Goal: Task Accomplishment & Management: Manage account settings

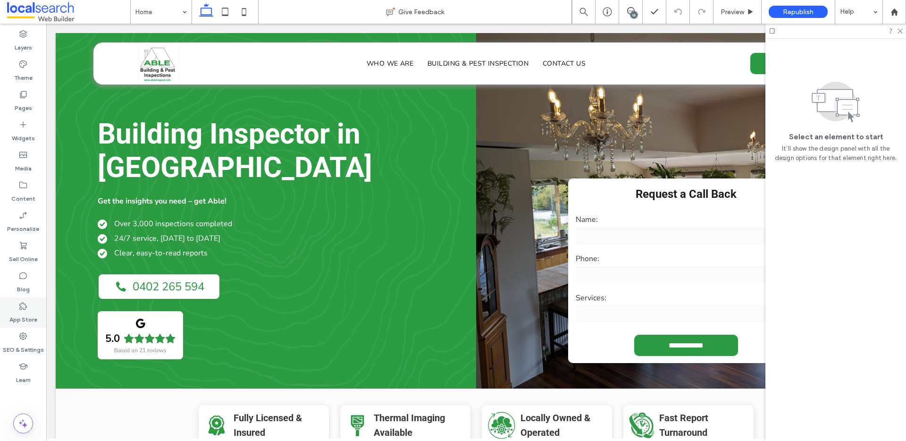
click at [17, 302] on div "App Store" at bounding box center [23, 312] width 46 height 30
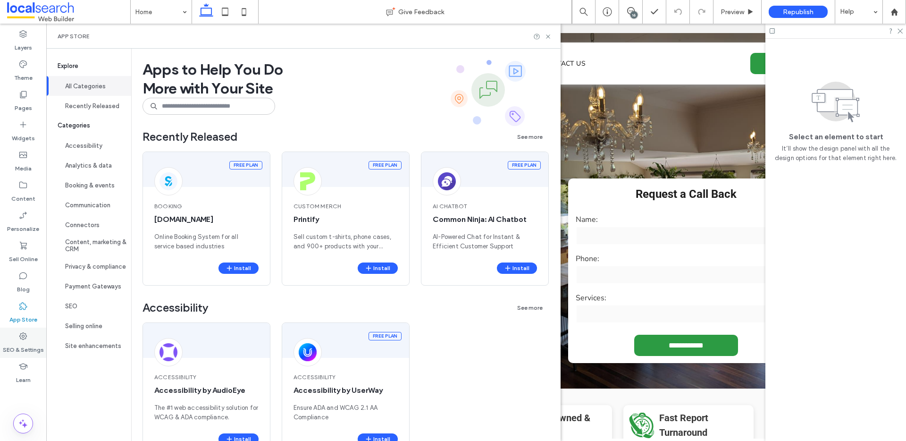
click at [18, 331] on icon at bounding box center [22, 335] width 9 height 9
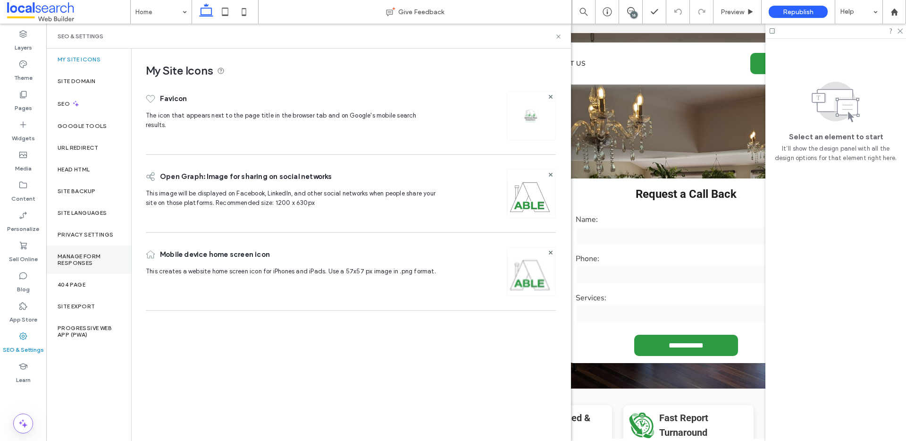
click at [87, 258] on label "Manage Form Responses" at bounding box center [89, 259] width 62 height 13
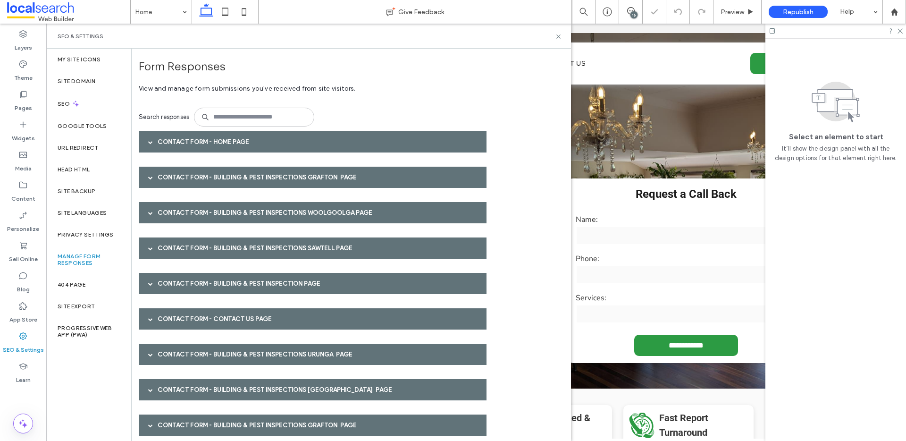
click at [186, 139] on div "Contact Form - Home page" at bounding box center [313, 141] width 348 height 21
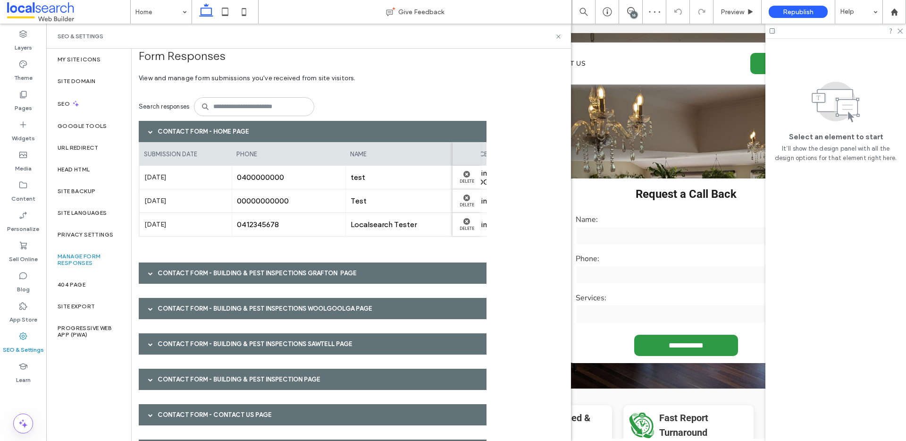
scroll to position [12, 0]
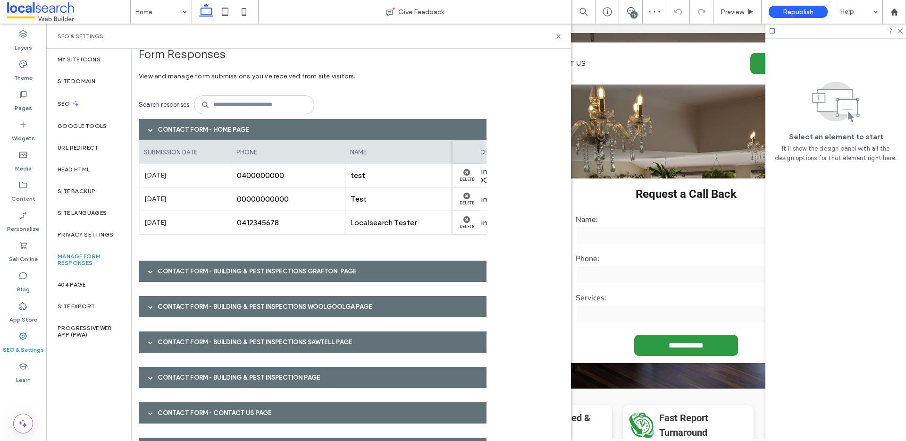
click at [256, 210] on div "00000000000" at bounding box center [289, 198] width 114 height 23
drag, startPoint x: 241, startPoint y: 271, endPoint x: 250, endPoint y: 267, distance: 10.0
click at [241, 271] on div "Contact Form - Building & Pest Inspections Grafton page" at bounding box center [313, 270] width 348 height 21
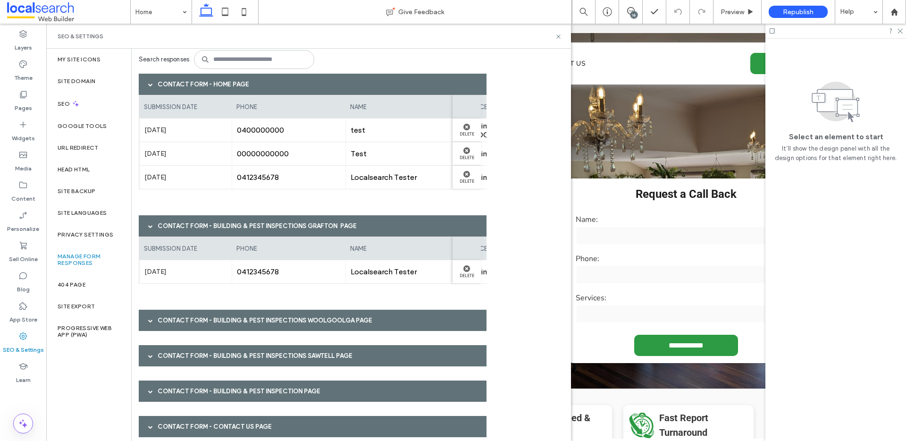
click at [244, 312] on div "Contact Form - Building & Pest Inspections Woolgoolga page" at bounding box center [313, 319] width 348 height 21
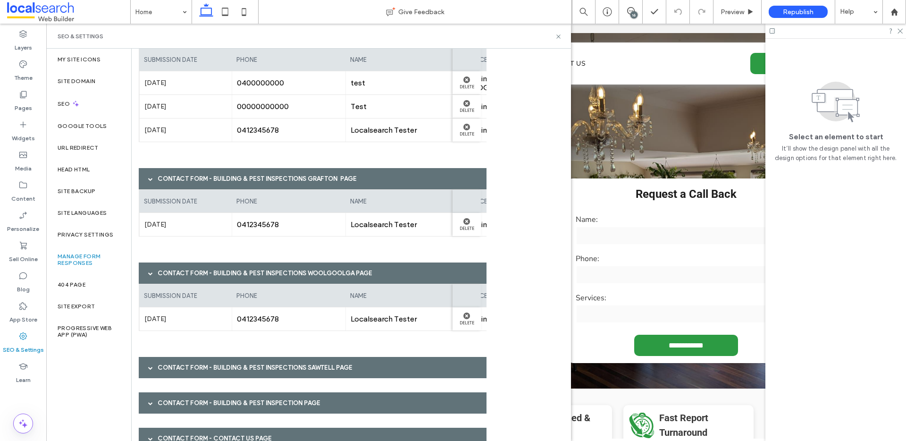
click at [245, 368] on div "Contact Form - Building & Pest Inspections Sawtell page" at bounding box center [313, 367] width 348 height 21
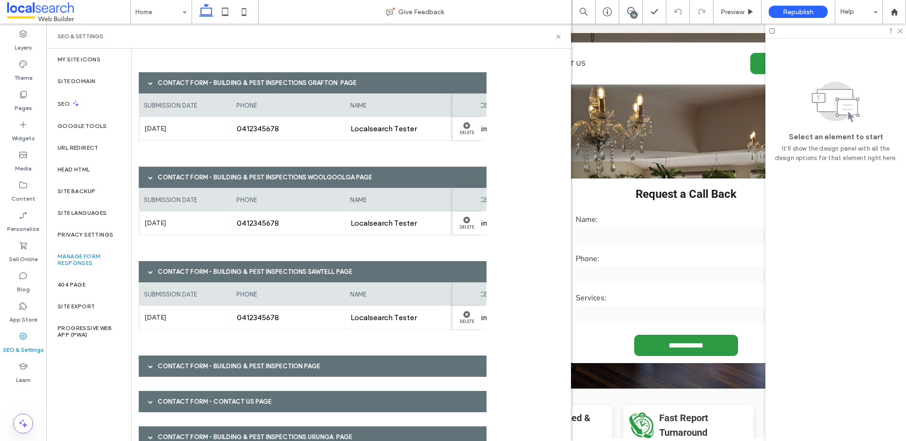
click at [219, 383] on div "Contact Form - Home page submission date phone name services Jul 14th 2025 0400…" at bounding box center [316, 249] width 354 height 637
click at [204, 363] on div "Contact Form - Building & Pest Inspection page" at bounding box center [313, 365] width 348 height 21
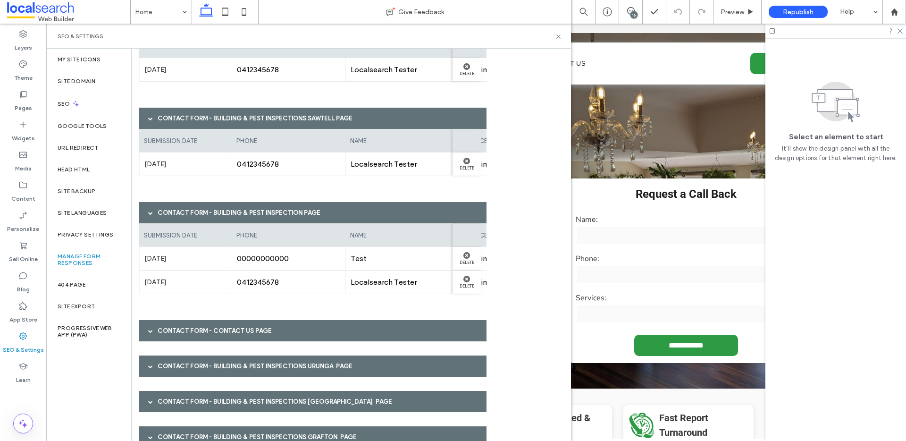
scroll to position [355, 0]
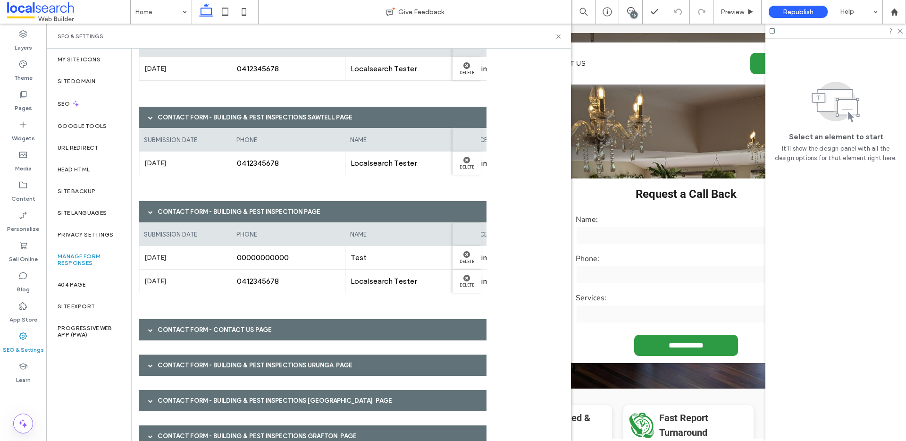
click at [245, 322] on div "Contact Form - Contact Us page" at bounding box center [313, 329] width 348 height 21
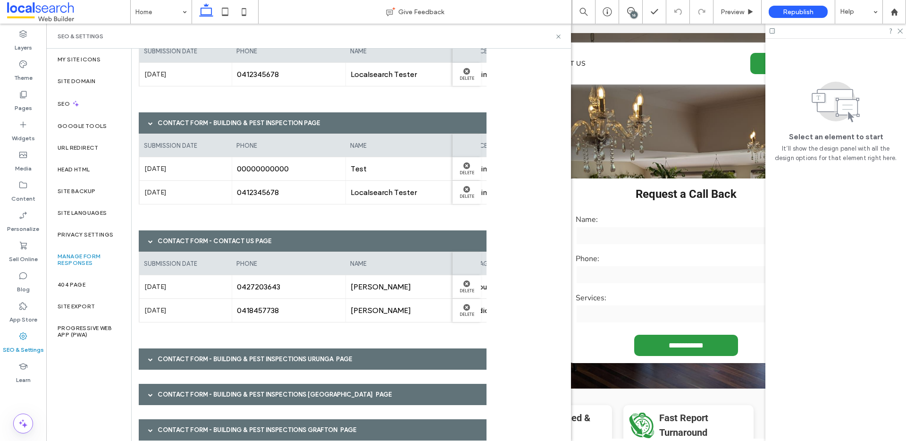
scroll to position [444, 0]
click at [234, 314] on div "0418457738" at bounding box center [289, 309] width 114 height 23
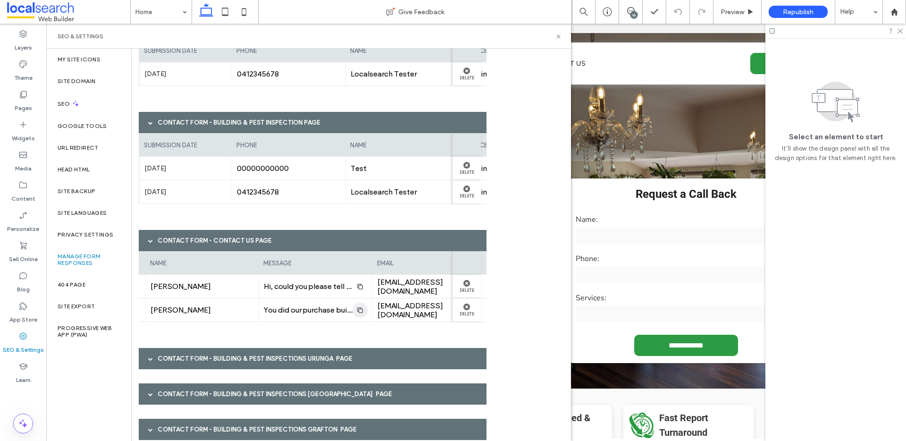
click at [360, 309] on icon "button" at bounding box center [360, 310] width 8 height 8
click at [361, 288] on icon "button" at bounding box center [360, 287] width 8 height 8
click at [210, 359] on div "Contact Form - Building & Pest Inspections Urunga page" at bounding box center [313, 358] width 348 height 21
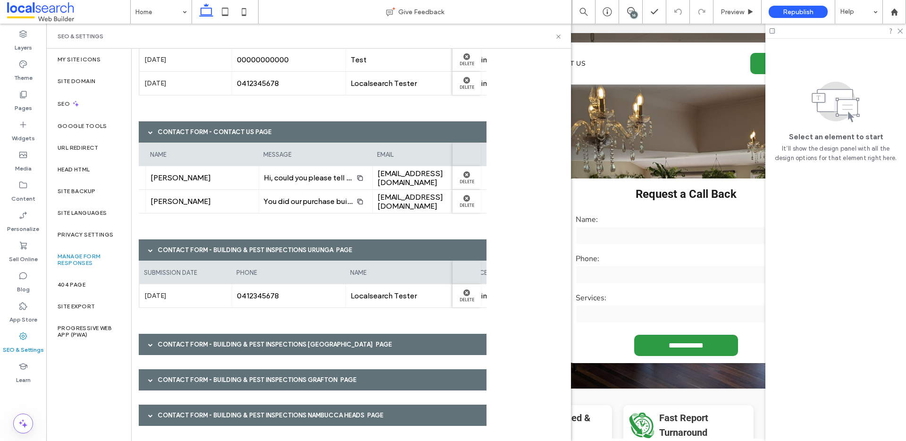
click at [228, 341] on div "Contact Form - Building & Pest Inspections Bellingen page" at bounding box center [313, 343] width 348 height 21
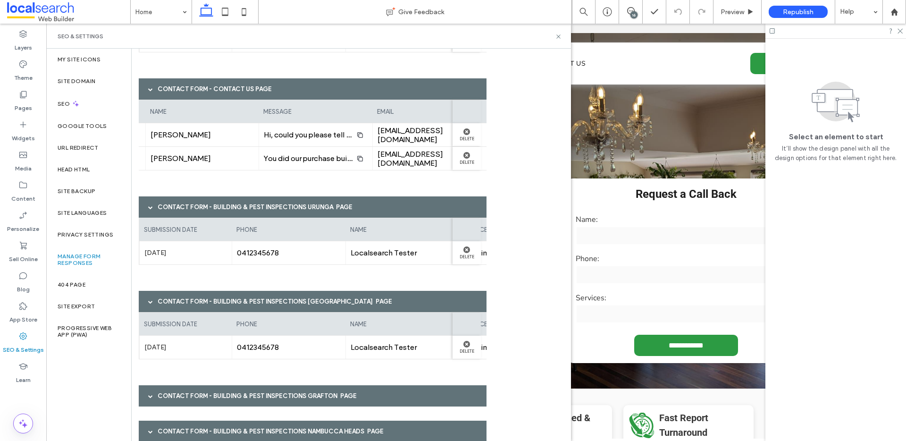
click at [218, 388] on div "Contact Form - Building & Pest Inspections Grafton page" at bounding box center [313, 395] width 348 height 21
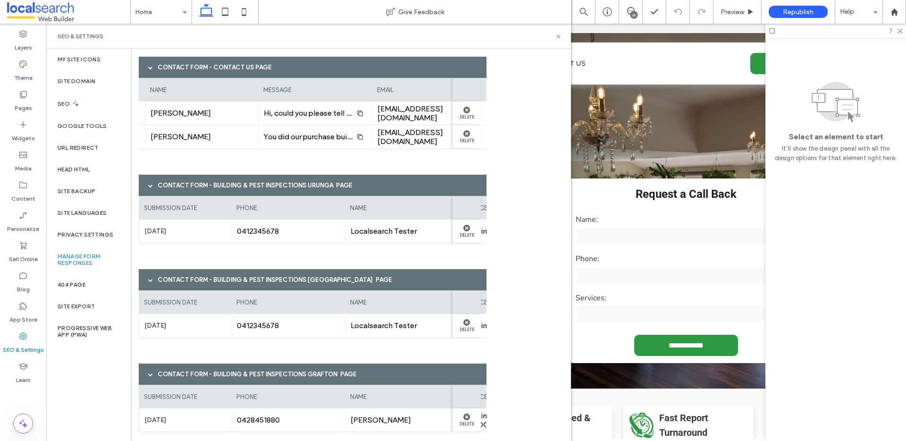
scroll to position [670, 0]
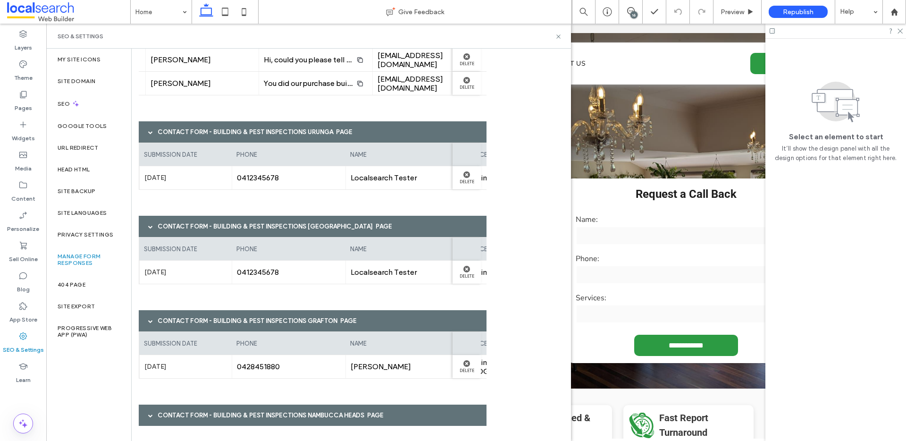
click at [249, 416] on div "Contact Form - Building & Pest Inspections Nambucca Heads page" at bounding box center [313, 414] width 348 height 21
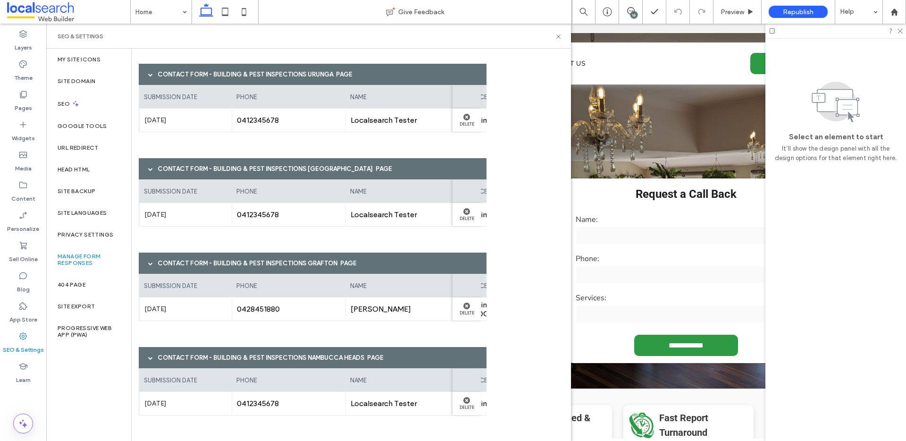
scroll to position [729, 0]
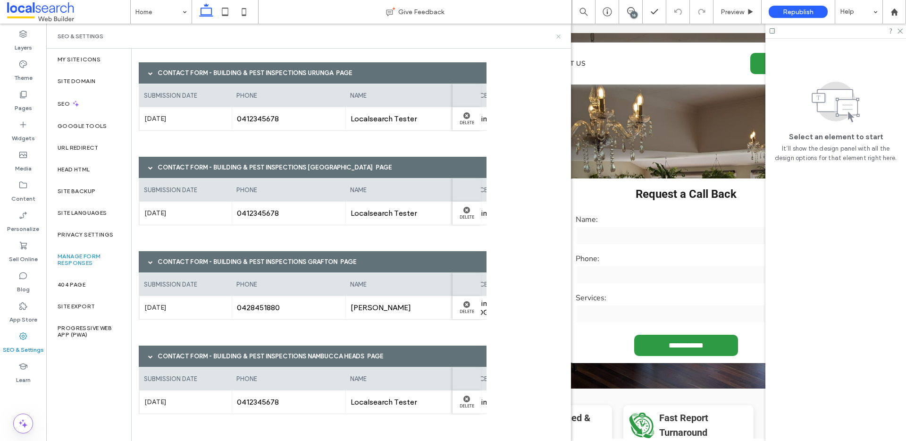
click at [556, 36] on icon at bounding box center [558, 36] width 7 height 7
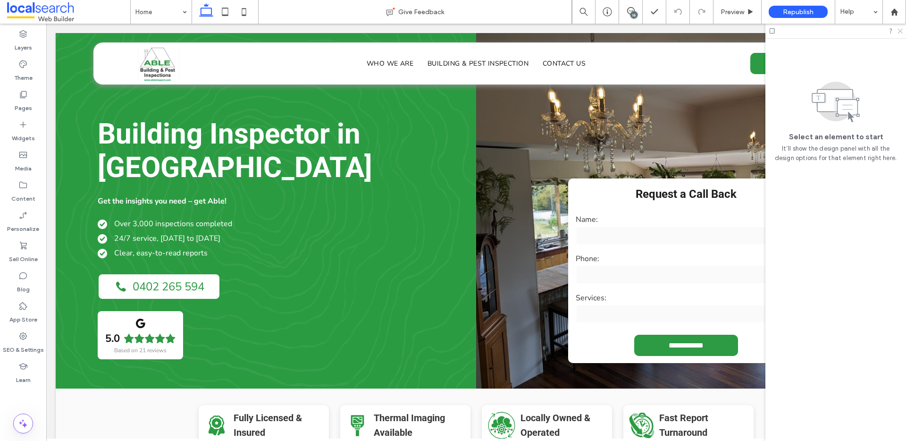
click at [900, 30] on use at bounding box center [899, 31] width 5 height 5
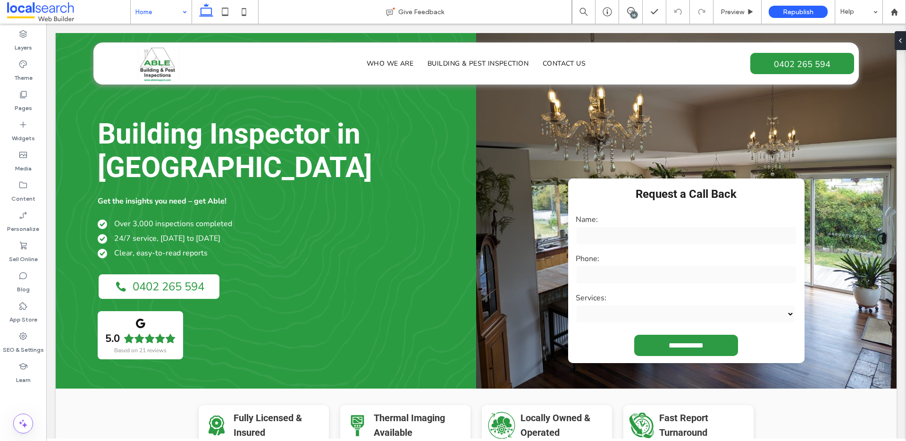
drag, startPoint x: 165, startPoint y: 14, endPoint x: 171, endPoint y: 21, distance: 9.0
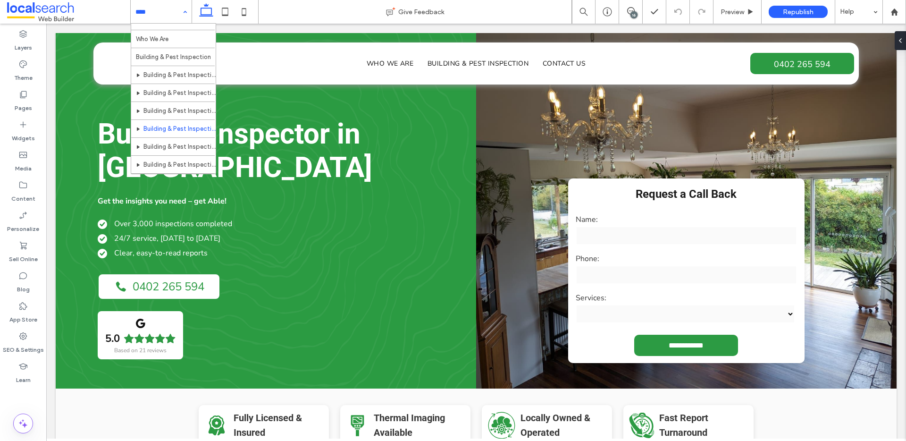
scroll to position [28, 0]
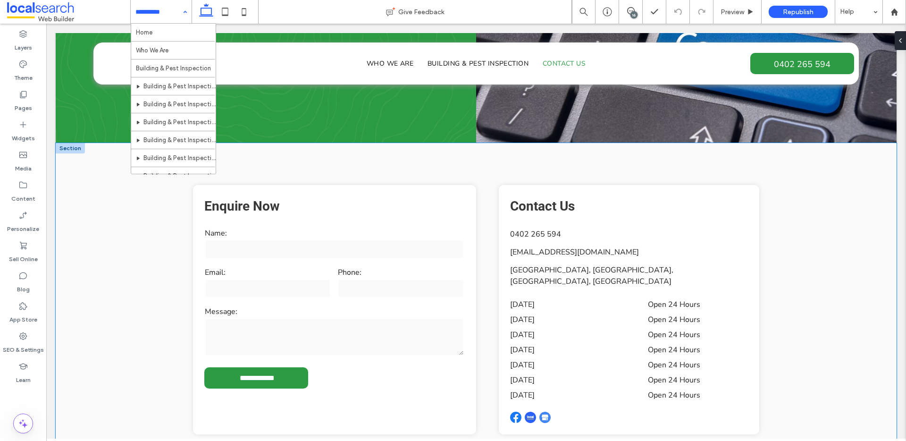
click at [379, 156] on div "**********" at bounding box center [476, 309] width 566 height 333
